Goal: Task Accomplishment & Management: Manage account settings

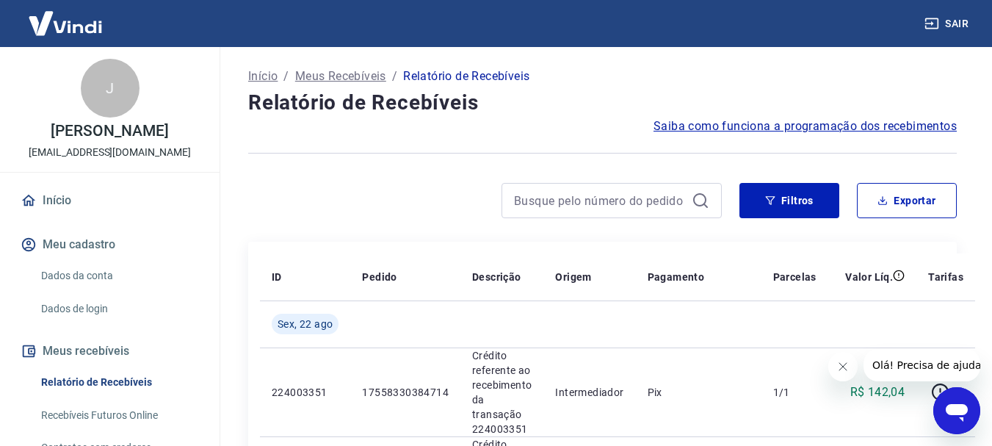
click at [846, 367] on icon "Fechar mensagem da empresa" at bounding box center [842, 366] width 12 height 12
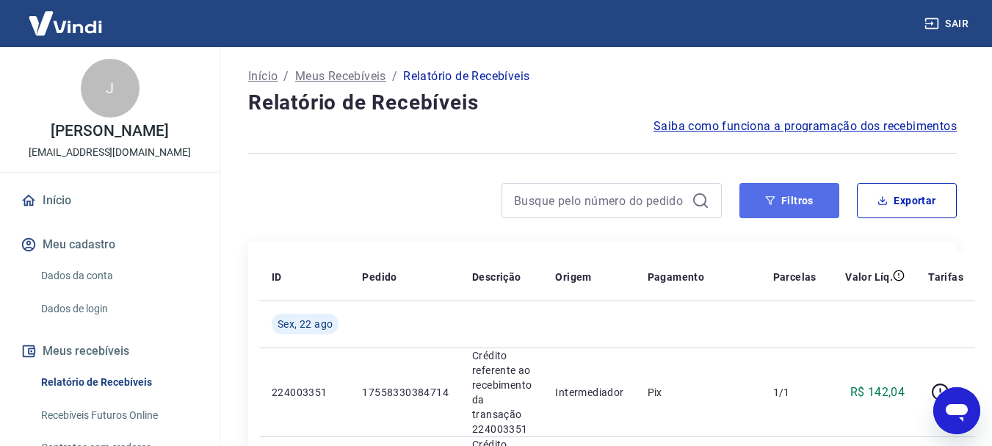
click at [761, 188] on button "Filtros" at bounding box center [789, 200] width 100 height 35
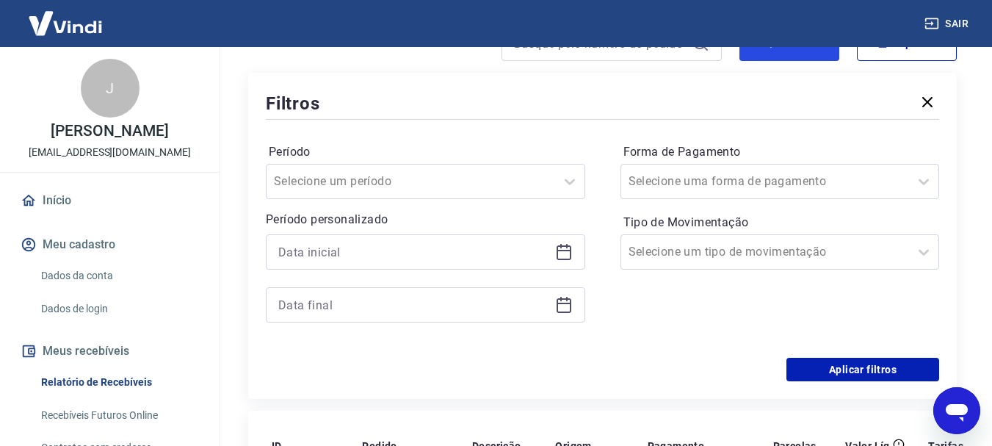
scroll to position [220, 0]
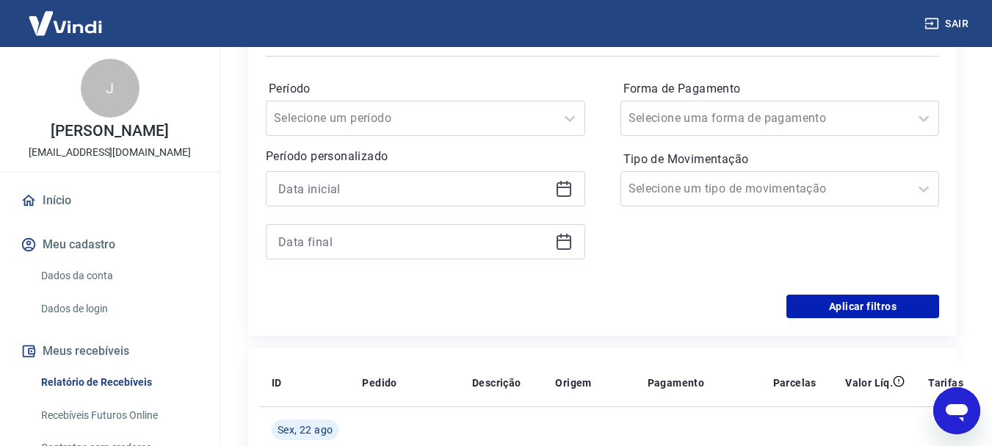
click at [559, 186] on icon at bounding box center [564, 189] width 18 height 18
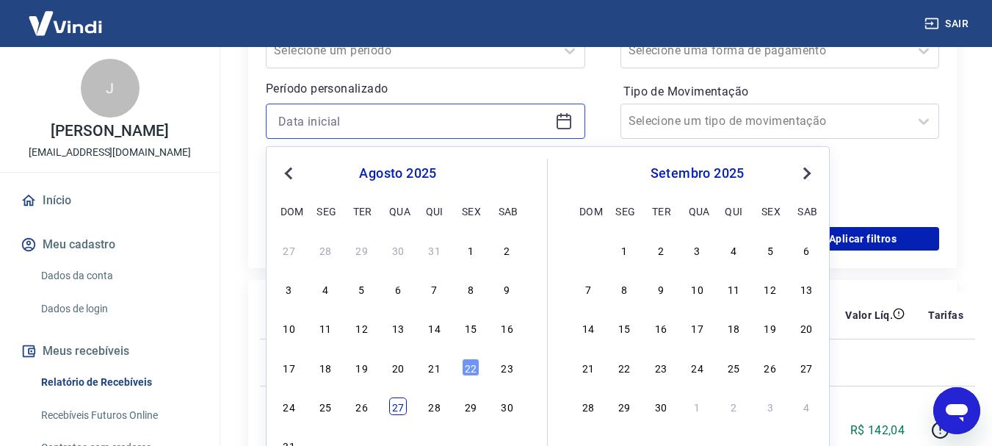
scroll to position [294, 0]
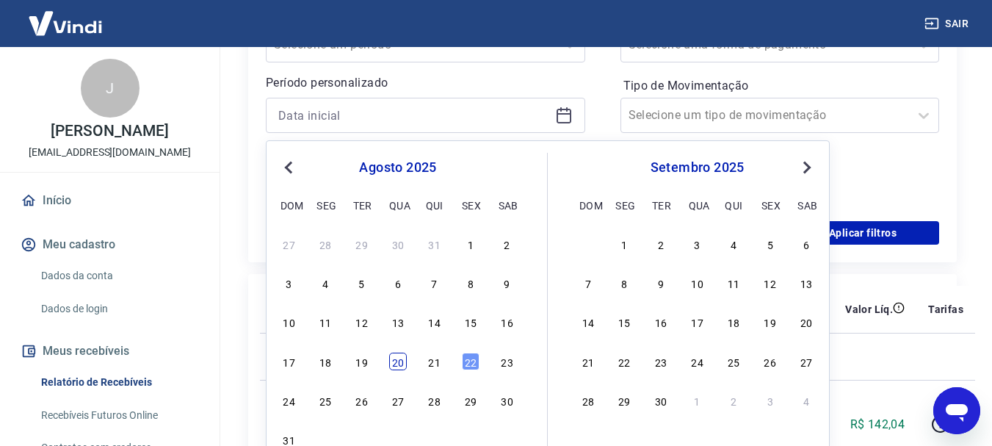
click at [402, 366] on div "20" at bounding box center [398, 361] width 18 height 18
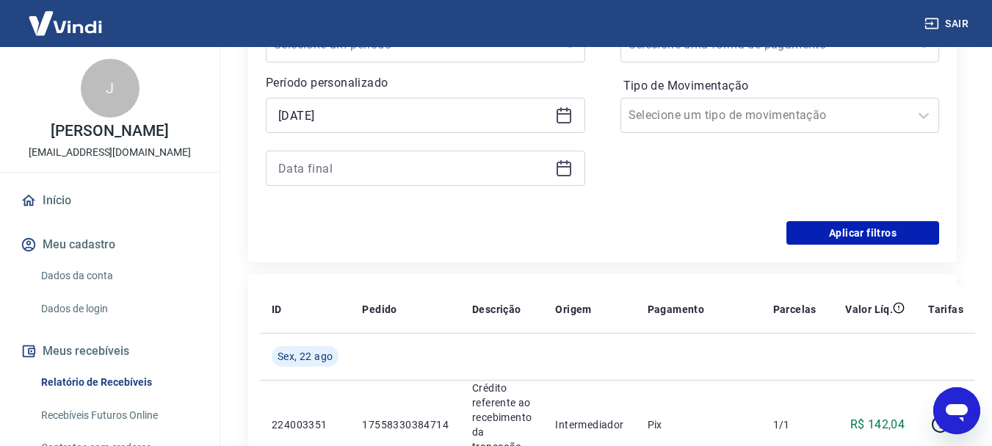
type input "[DATE]"
click at [559, 177] on div at bounding box center [425, 167] width 319 height 35
click at [564, 169] on icon at bounding box center [564, 168] width 18 height 18
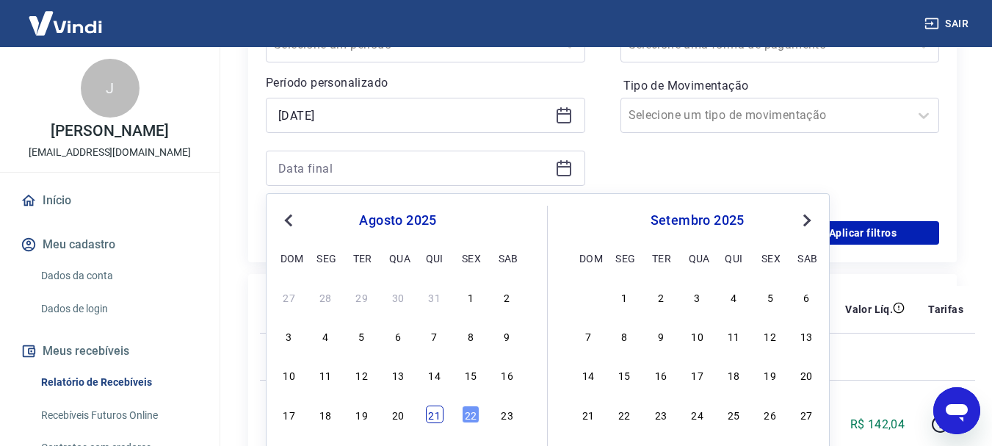
click at [437, 410] on div "21" at bounding box center [435, 414] width 18 height 18
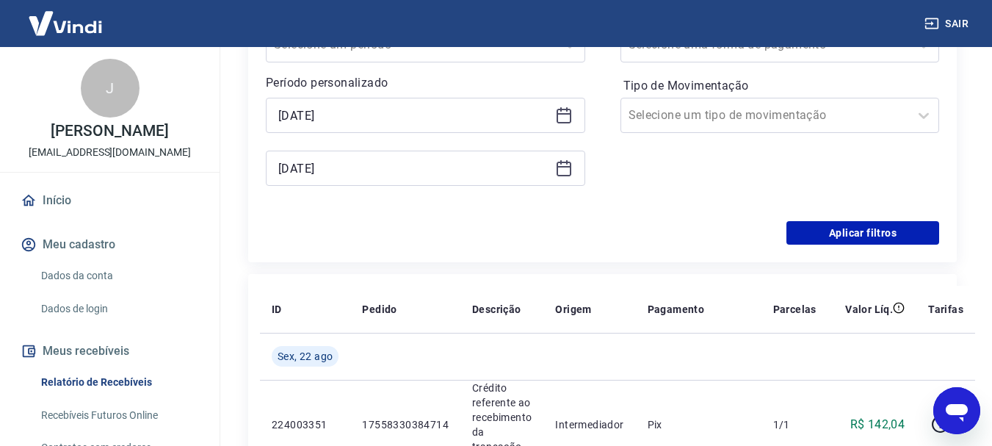
type input "[DATE]"
drag, startPoint x: 857, startPoint y: 226, endPoint x: 504, endPoint y: 273, distance: 356.9
click at [857, 227] on button "Aplicar filtros" at bounding box center [862, 232] width 153 height 23
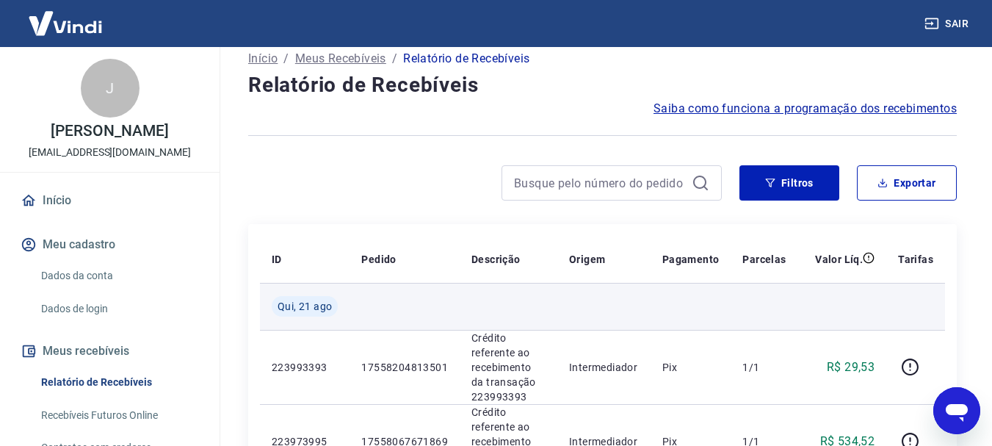
scroll to position [73, 0]
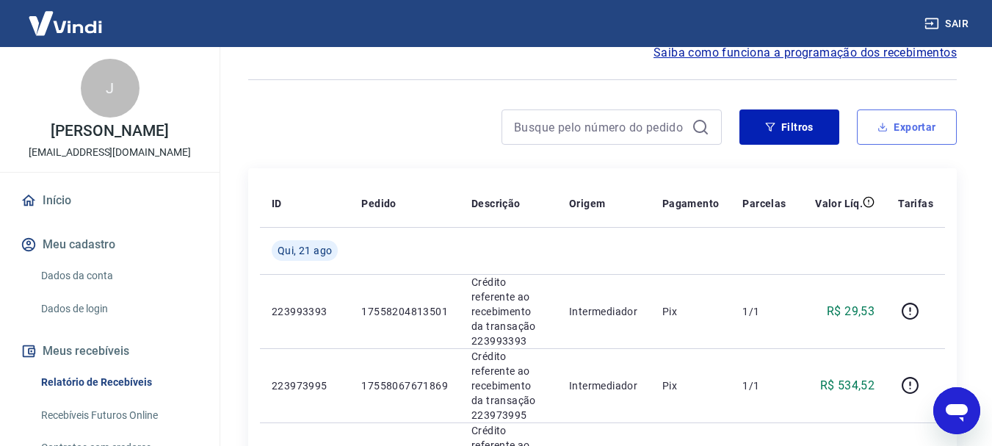
click at [900, 120] on button "Exportar" at bounding box center [907, 126] width 100 height 35
type input "[DATE]"
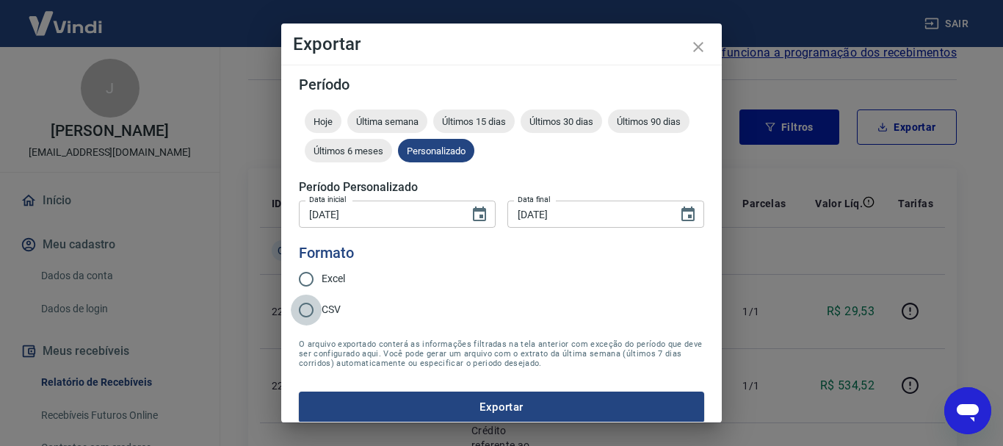
click at [308, 299] on input "CSV" at bounding box center [306, 309] width 31 height 31
radio input "true"
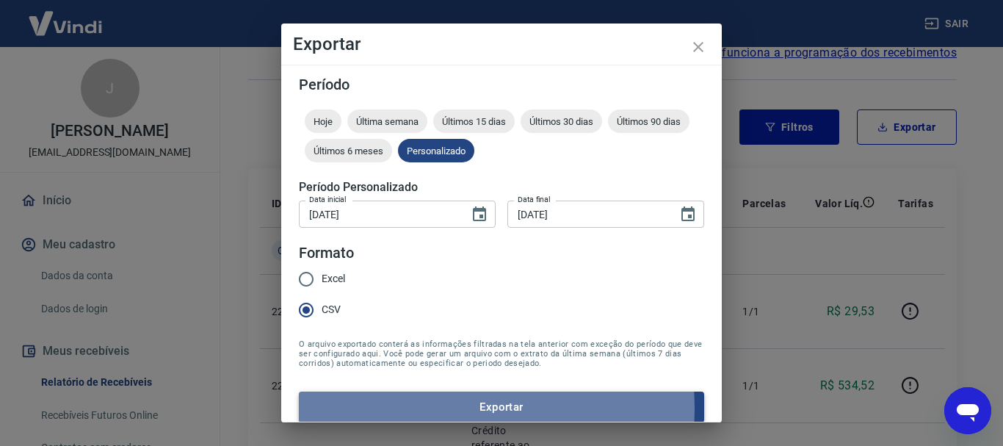
click at [429, 408] on button "Exportar" at bounding box center [501, 406] width 405 height 31
